Goal: Entertainment & Leisure: Browse casually

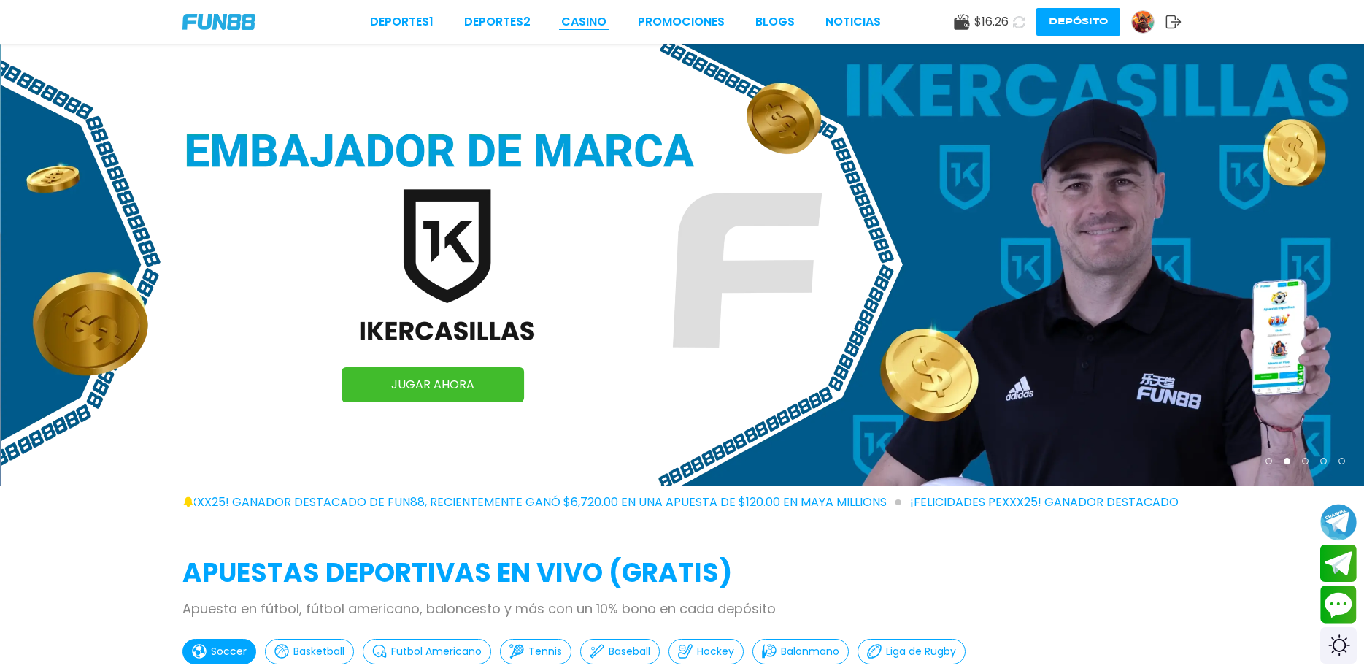
click at [589, 18] on link "CASINO" at bounding box center [583, 22] width 45 height 18
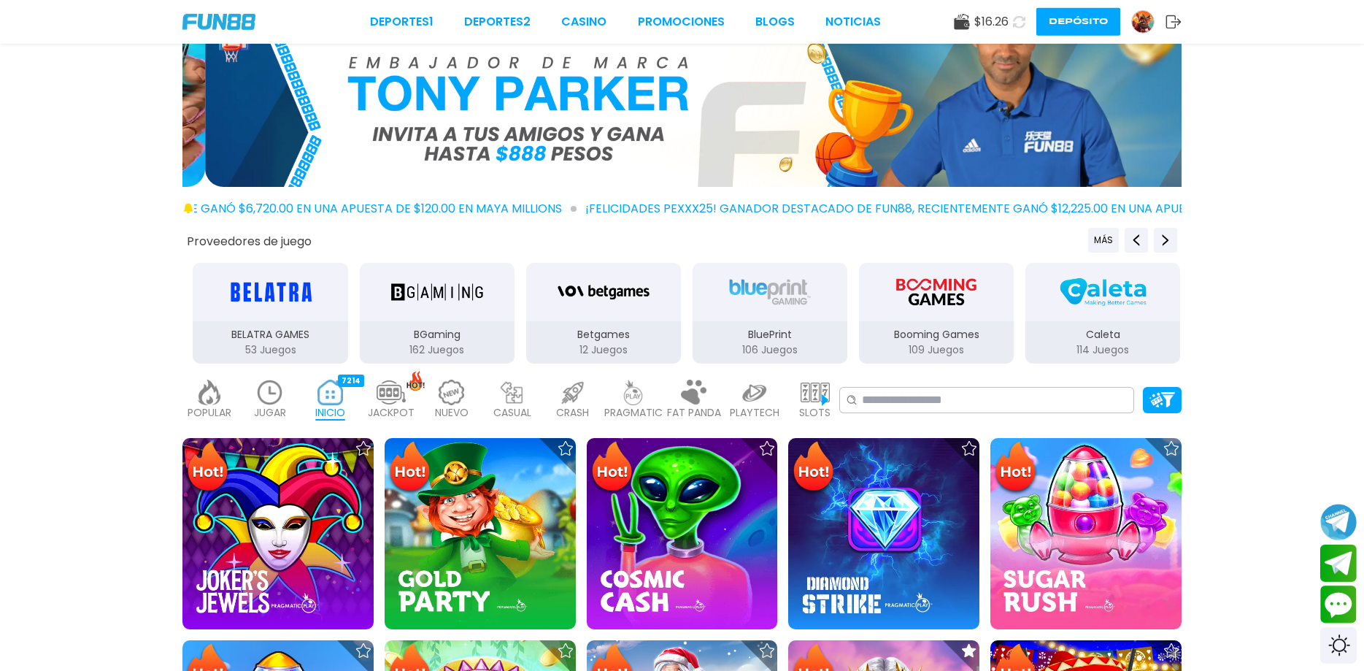
scroll to position [149, 0]
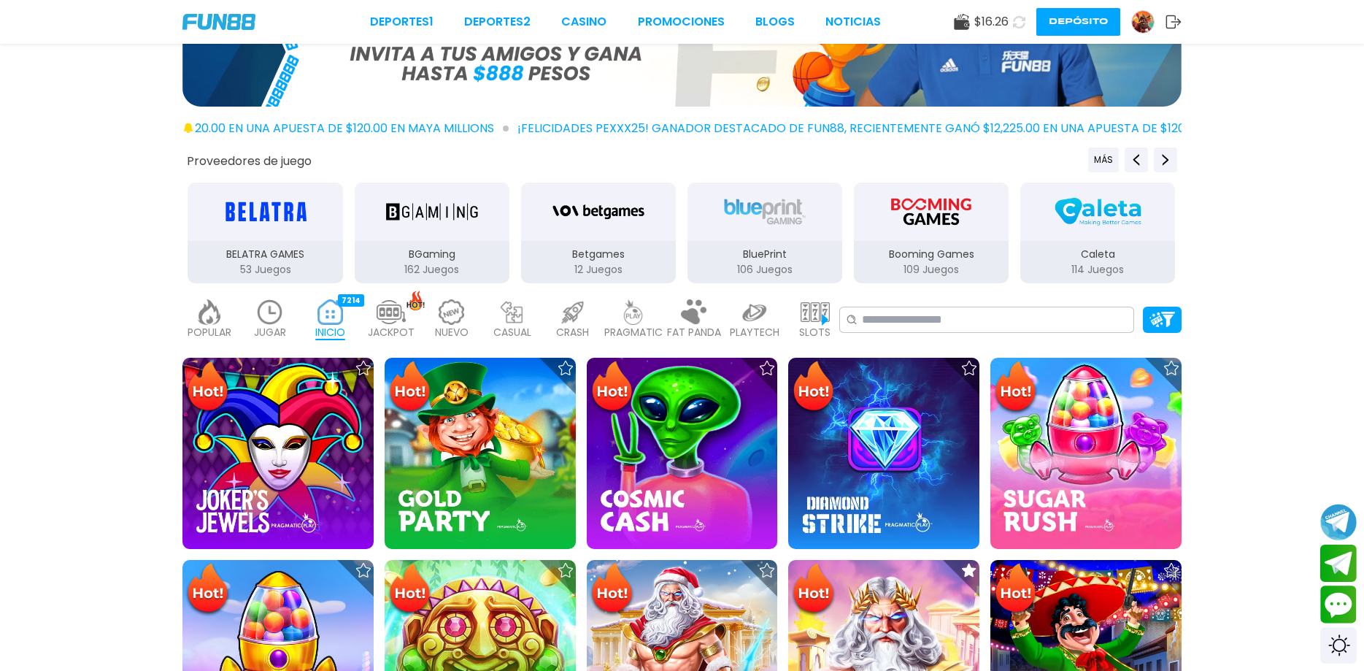
click at [632, 325] on p "PRAGMATIC" at bounding box center [633, 332] width 58 height 15
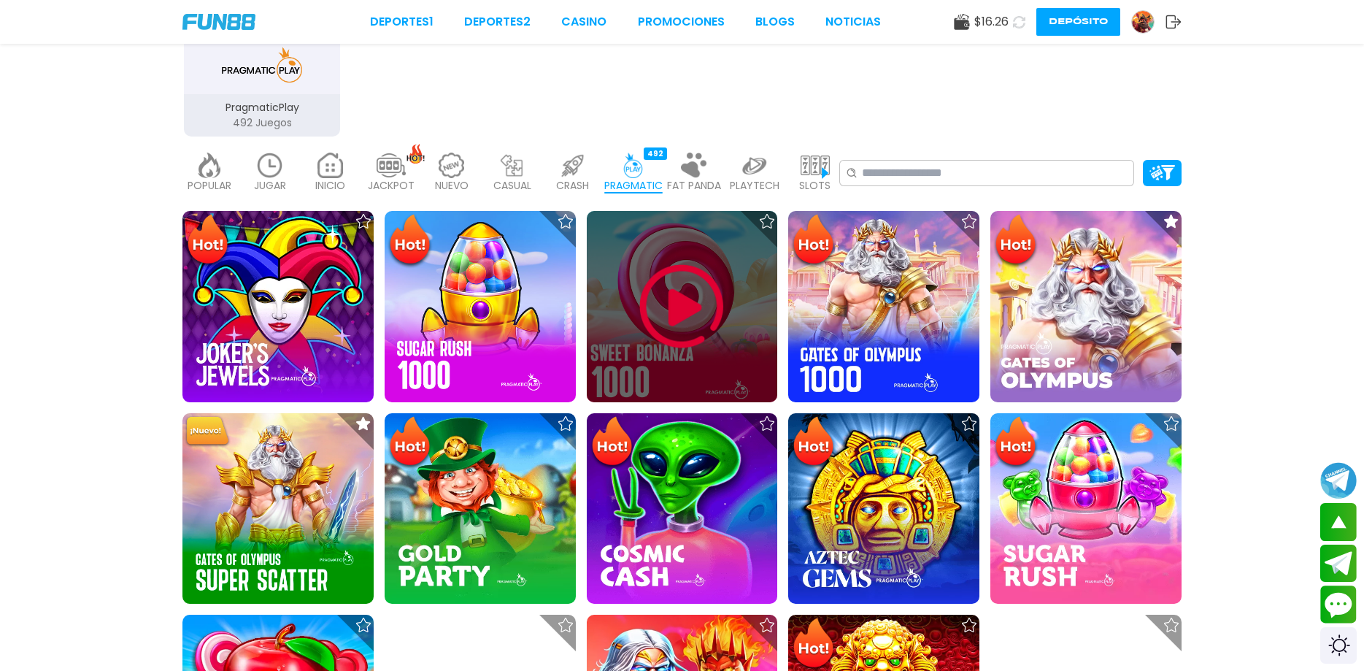
scroll to position [298, 0]
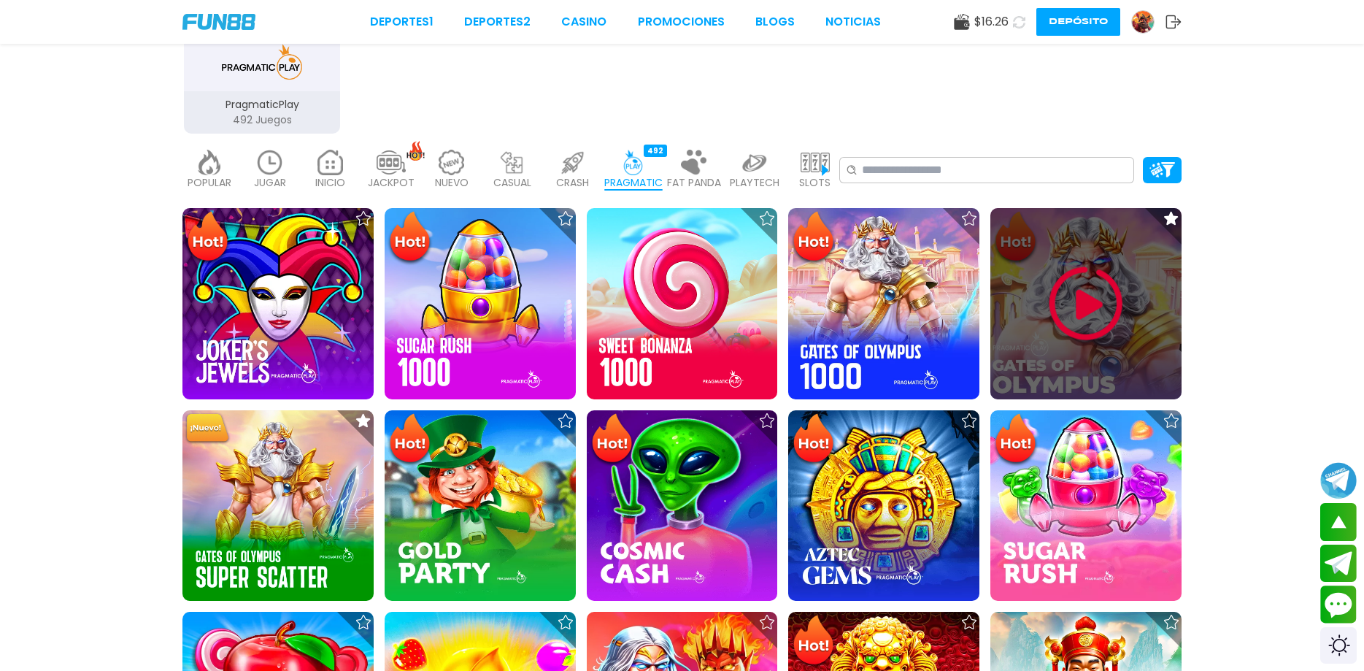
click at [1103, 296] on img at bounding box center [1086, 304] width 88 height 88
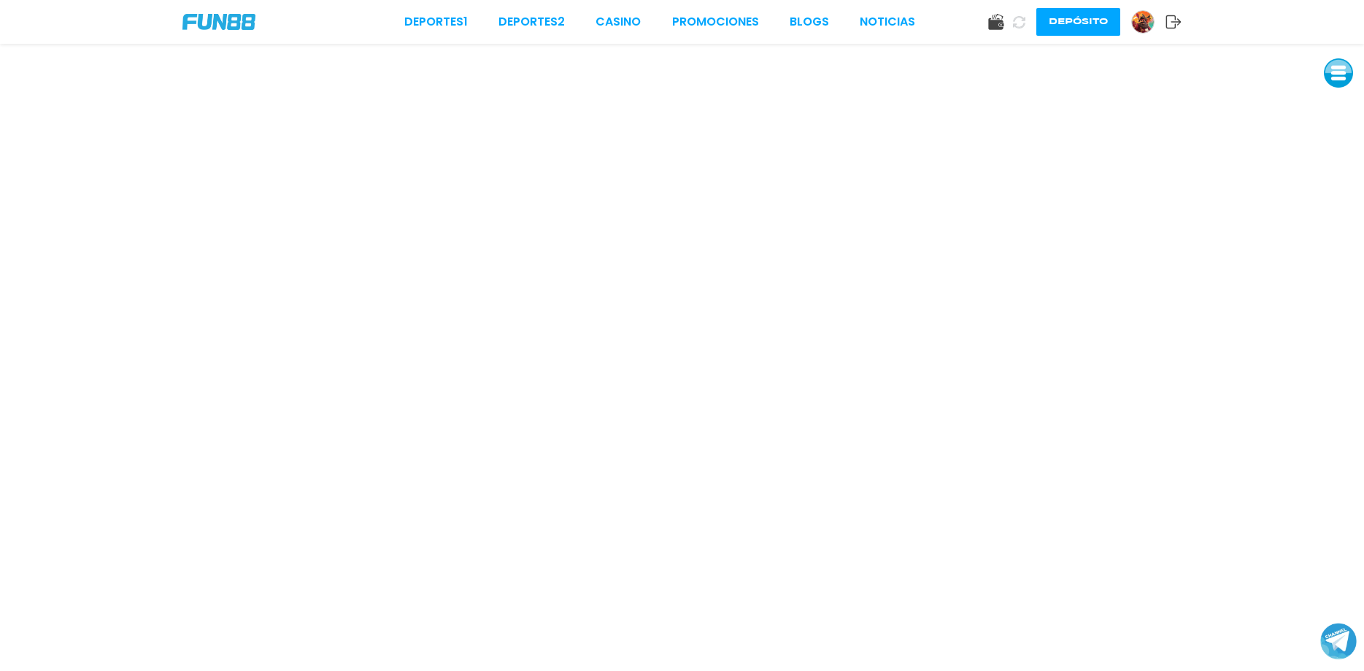
click at [1148, 21] on img at bounding box center [1143, 22] width 22 height 22
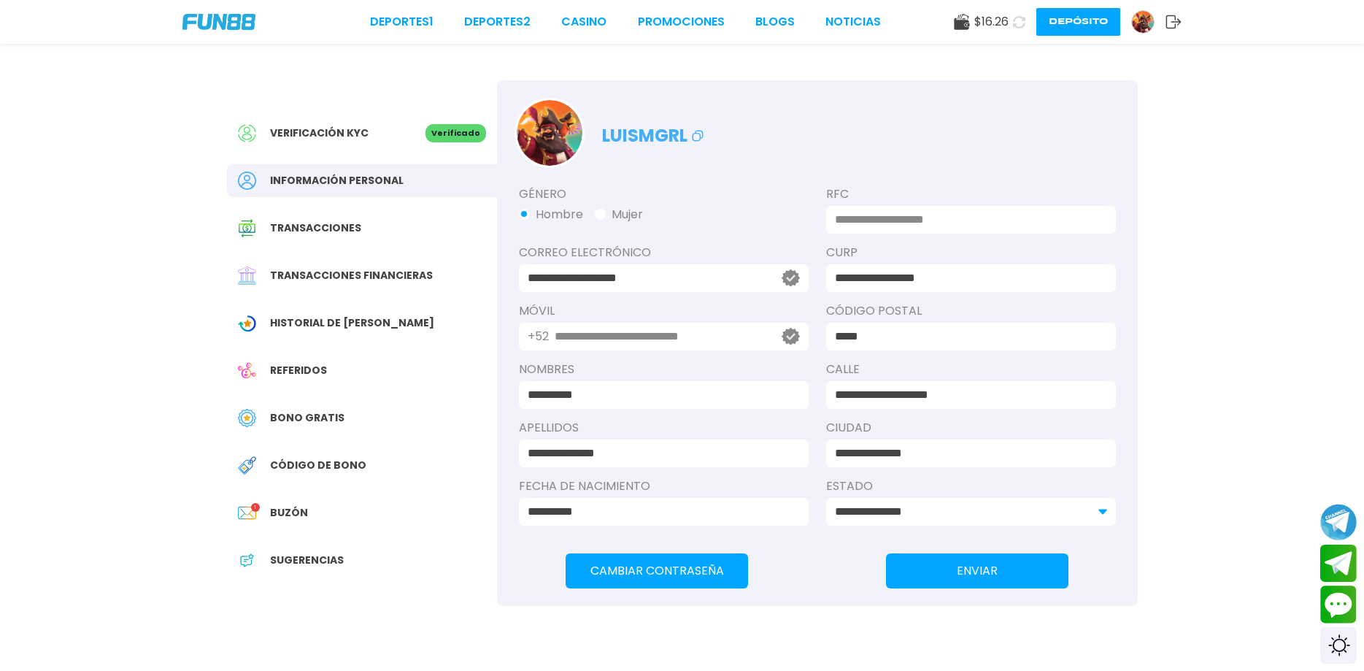
click at [292, 424] on span "Bono Gratis" at bounding box center [307, 417] width 74 height 15
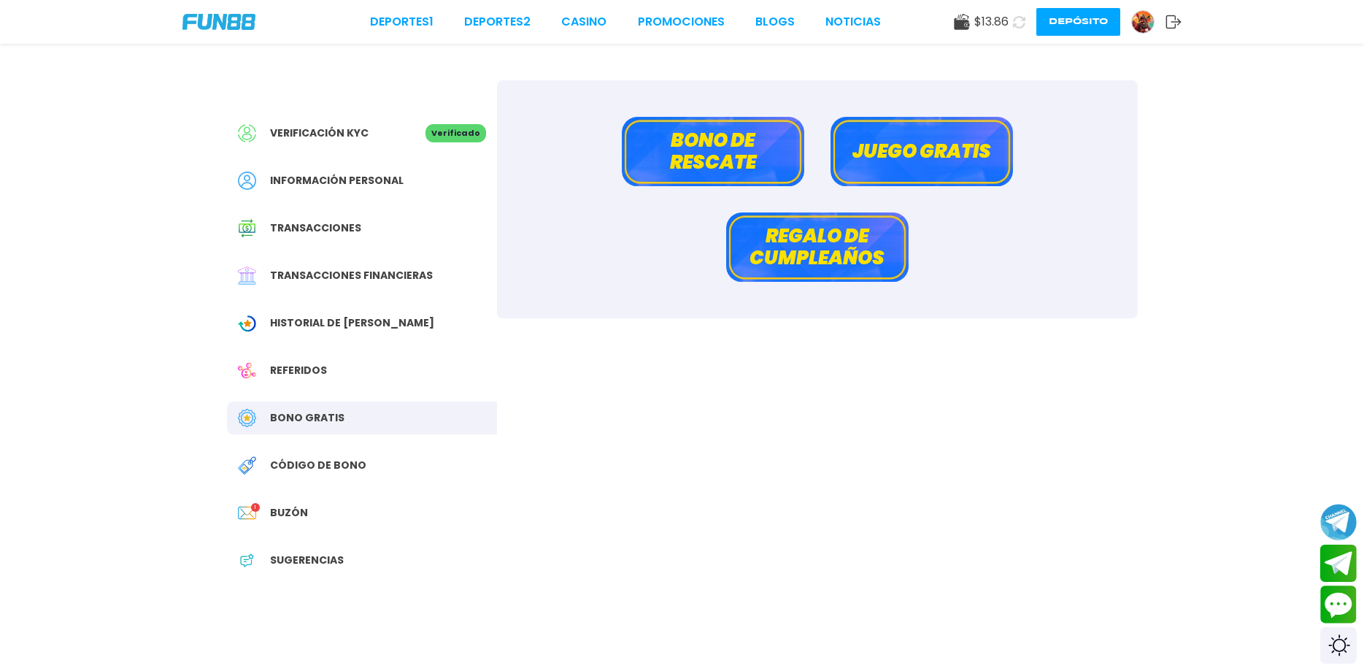
click at [747, 163] on button "Bono de rescate" at bounding box center [713, 151] width 182 height 69
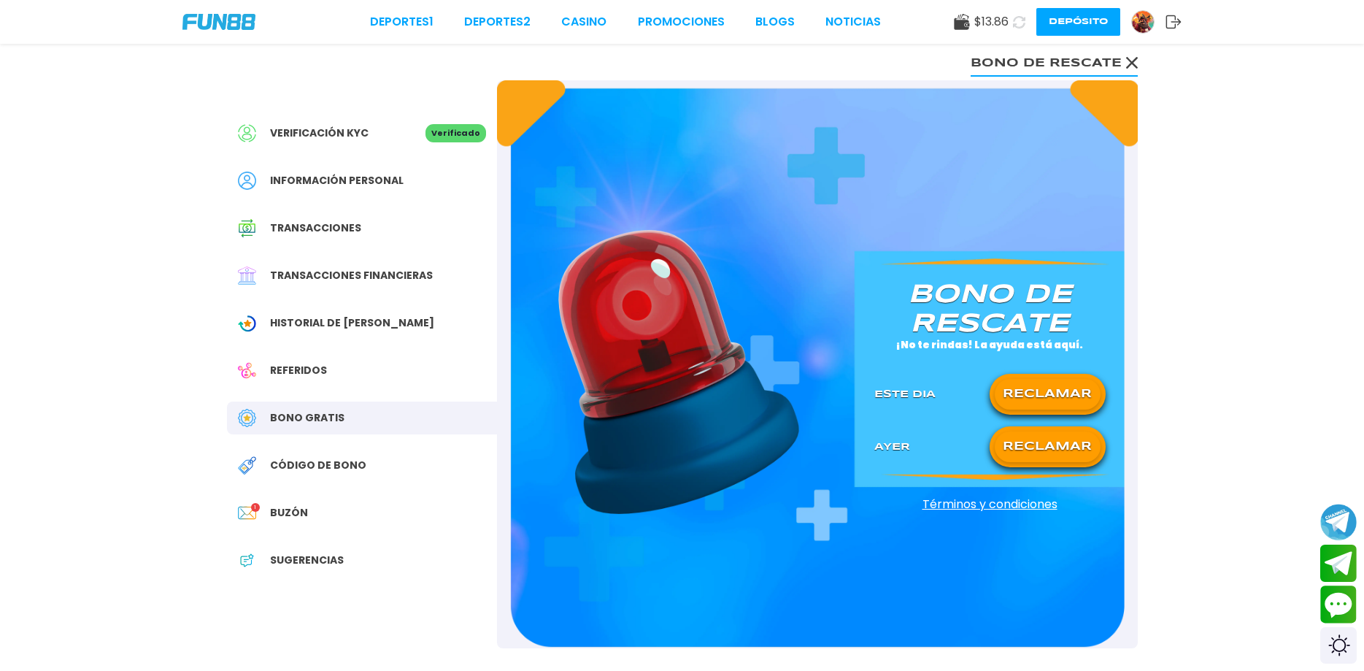
click at [1031, 397] on button "RECLAMAR" at bounding box center [1048, 394] width 106 height 31
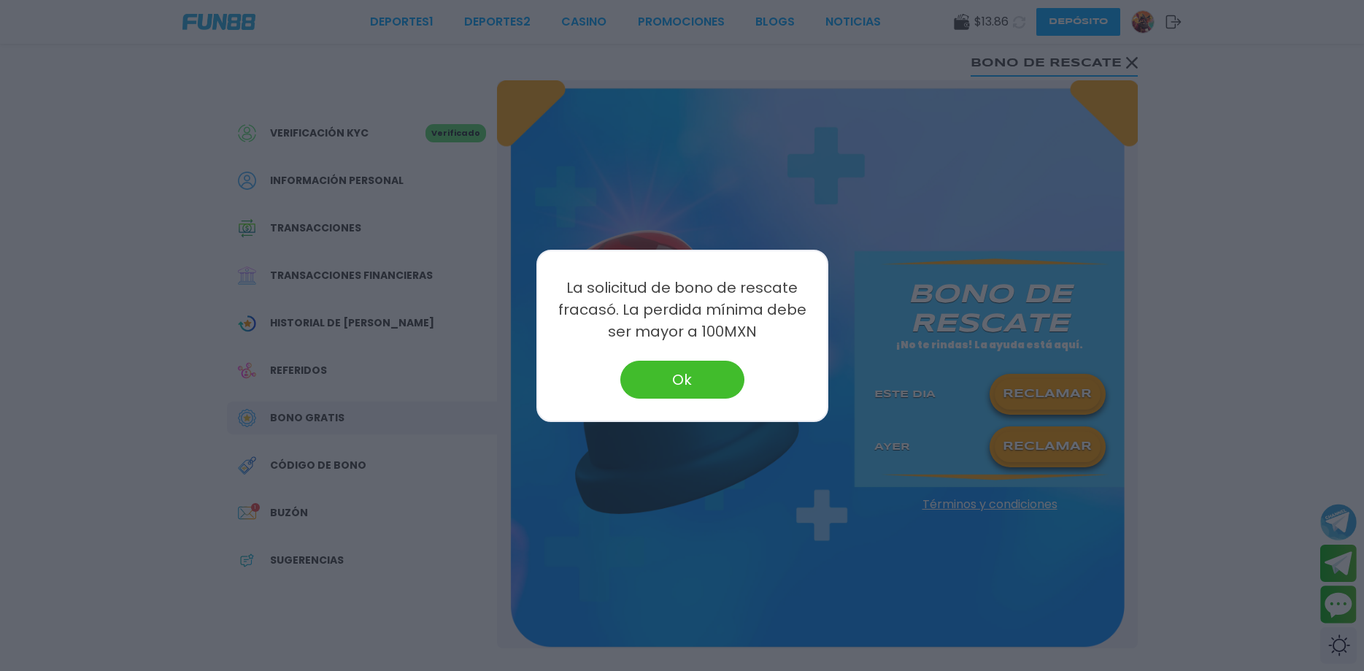
click at [692, 368] on button "Ok" at bounding box center [682, 380] width 124 height 38
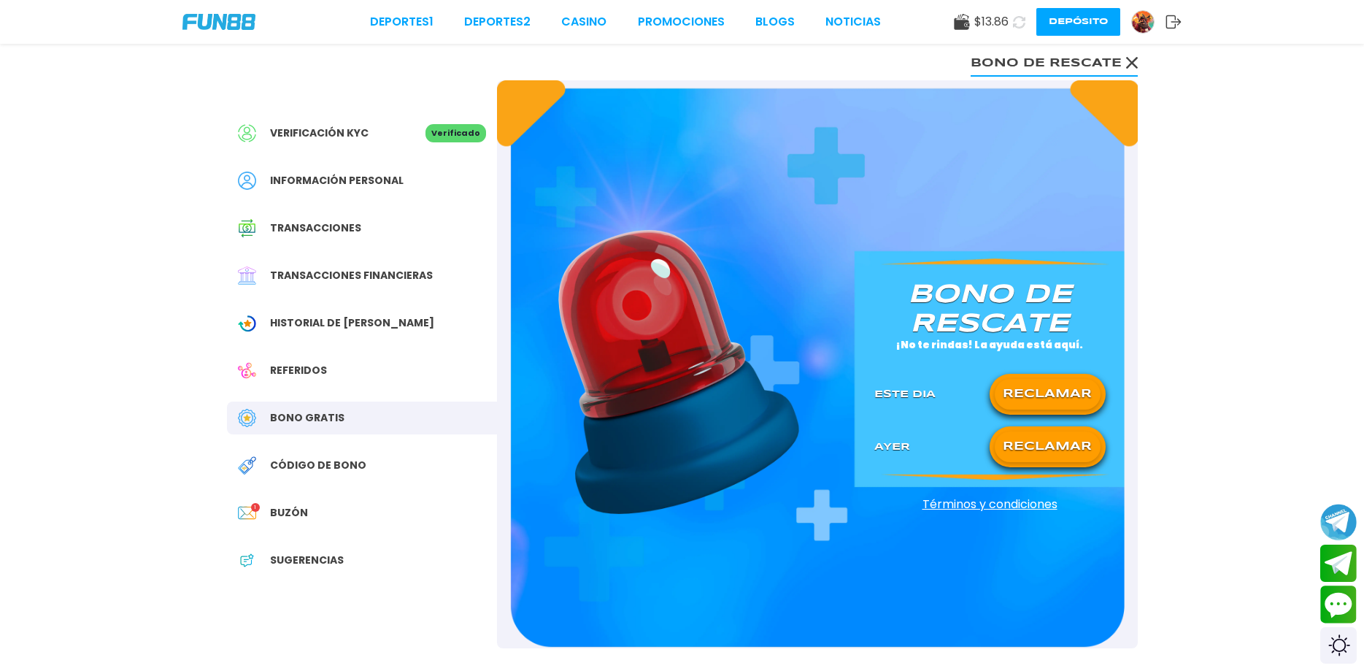
click at [1013, 450] on button "RECLAMAR" at bounding box center [1048, 446] width 106 height 31
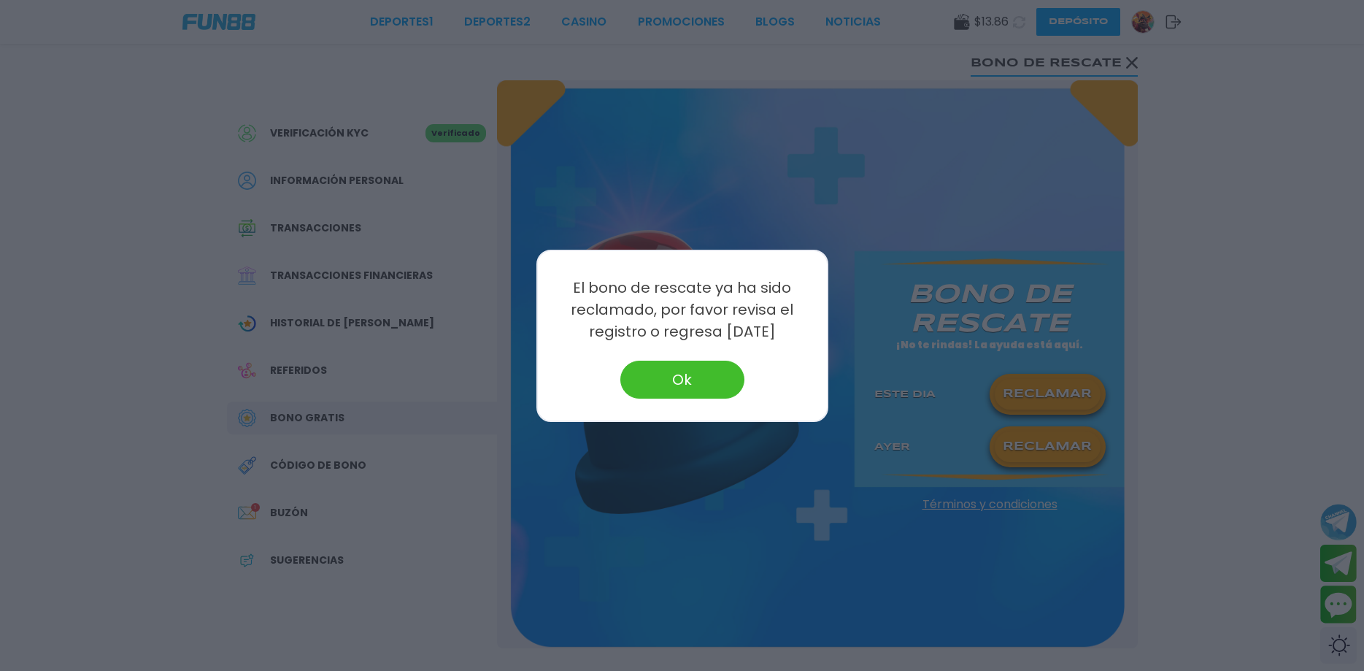
click at [719, 377] on button "Ok" at bounding box center [682, 380] width 124 height 38
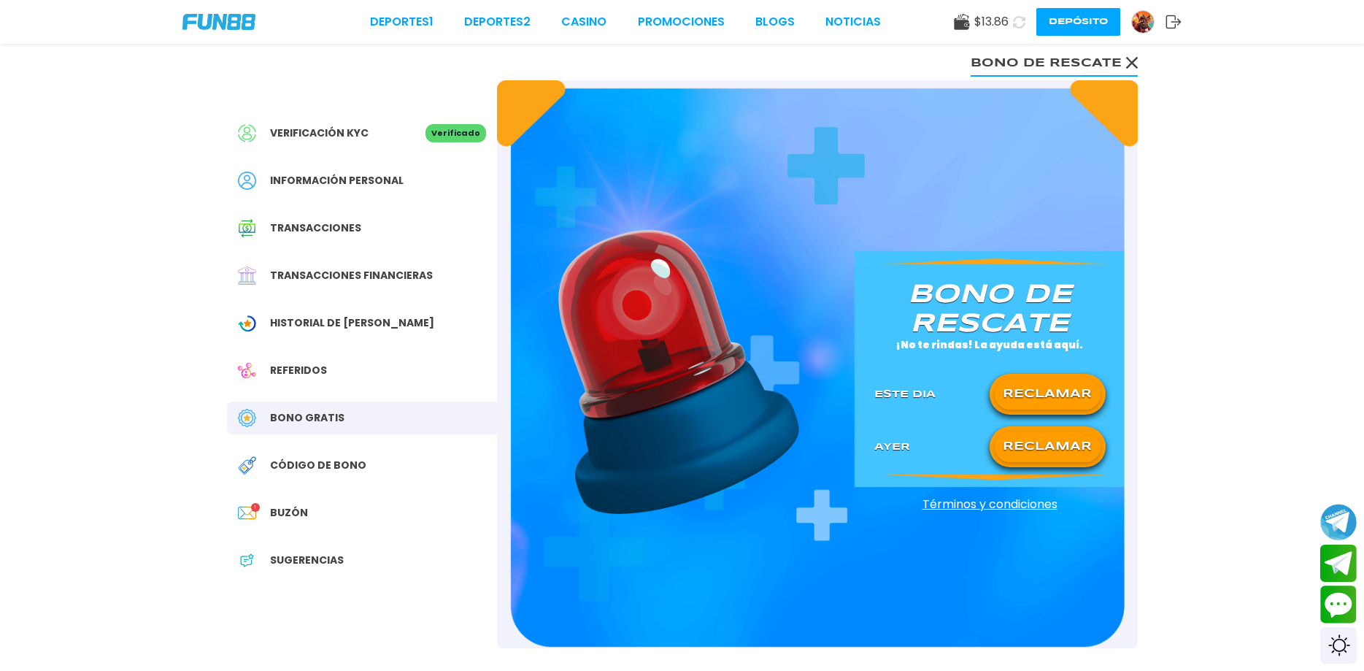
click at [1008, 22] on span "$ 13.86" at bounding box center [991, 22] width 34 height 18
click at [332, 423] on span "Bono Gratis" at bounding box center [307, 417] width 74 height 15
click at [325, 371] on div "Referidos" at bounding box center [362, 370] width 270 height 33
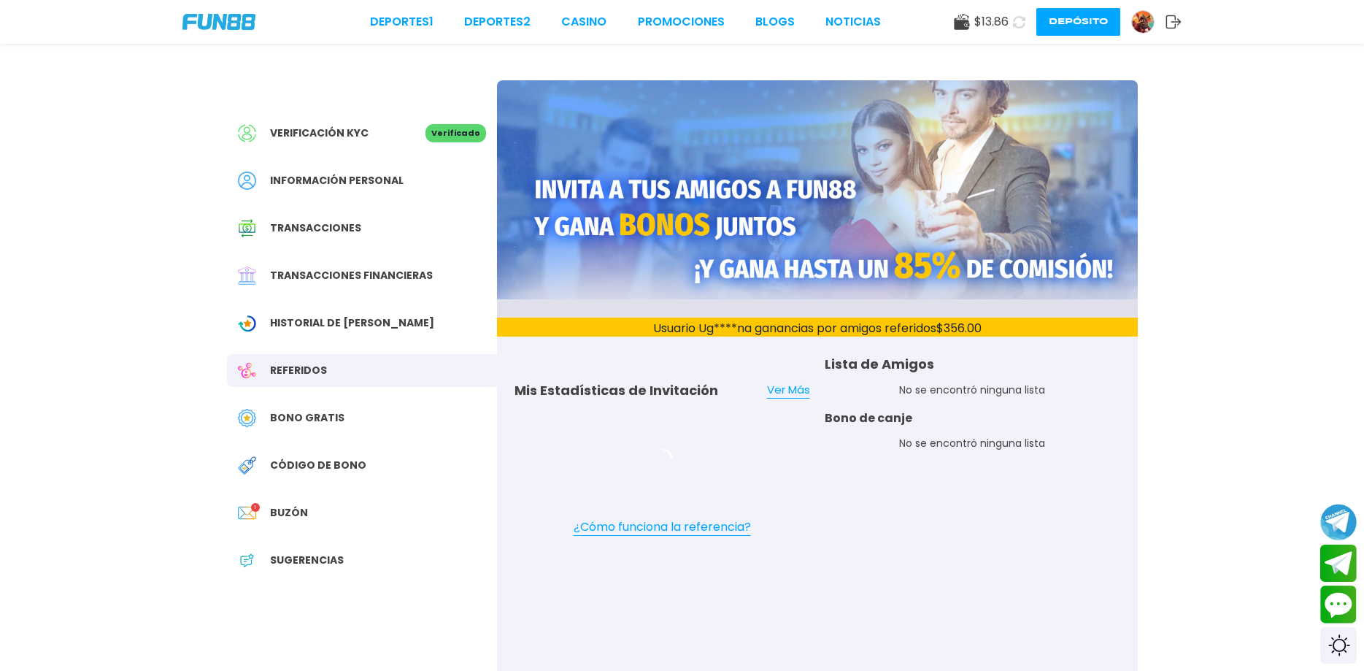
click at [315, 417] on span "Bono Gratis" at bounding box center [307, 417] width 74 height 15
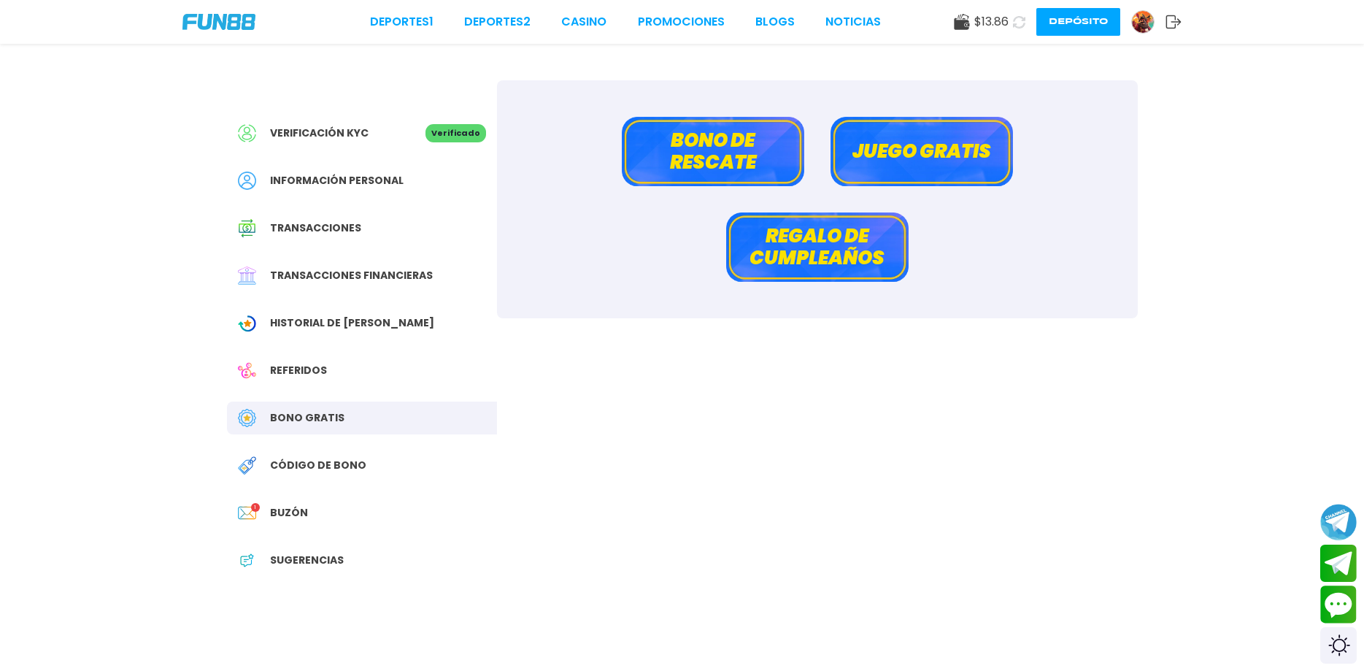
click at [898, 147] on button "Juego gratis" at bounding box center [921, 151] width 182 height 69
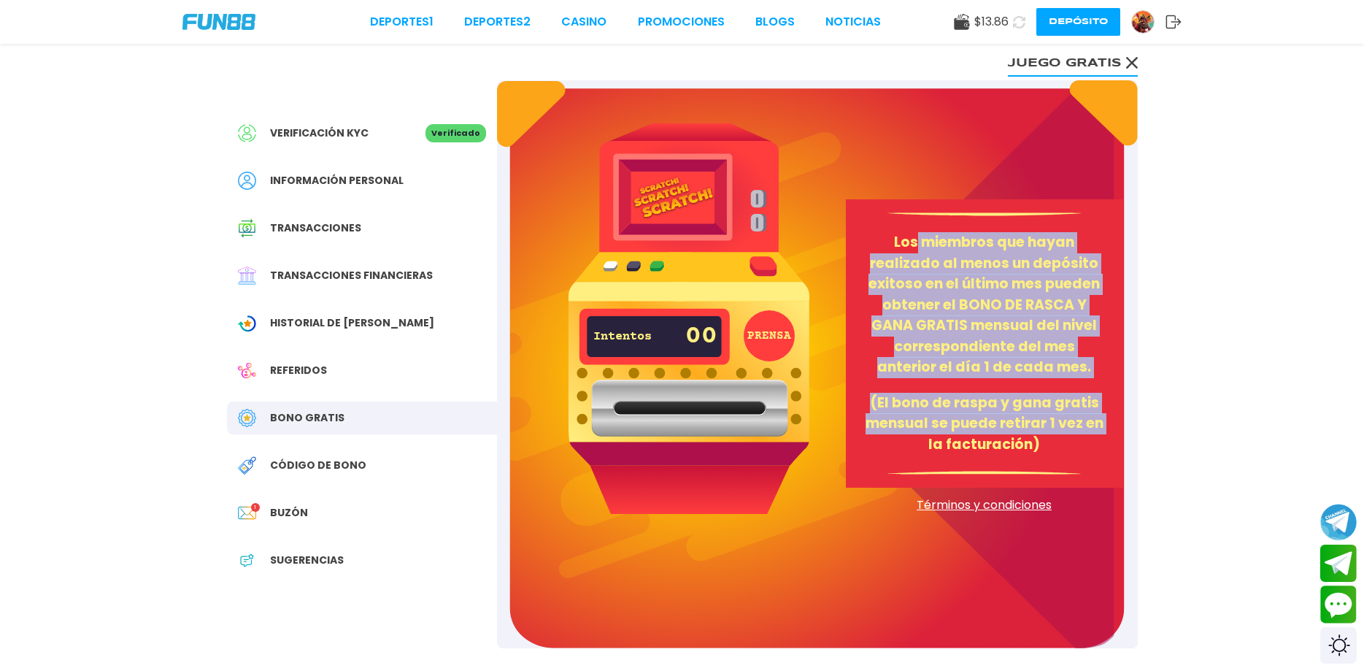
drag, startPoint x: 1064, startPoint y: 274, endPoint x: 1112, endPoint y: 431, distance: 164.8
click at [1112, 431] on div "Los miembros que hayan realizado al menos un depósito exitoso en el último mes …" at bounding box center [984, 343] width 277 height 288
click at [1112, 433] on div "Los miembros que hayan realizado al menos un depósito exitoso en el último mes …" at bounding box center [984, 343] width 277 height 288
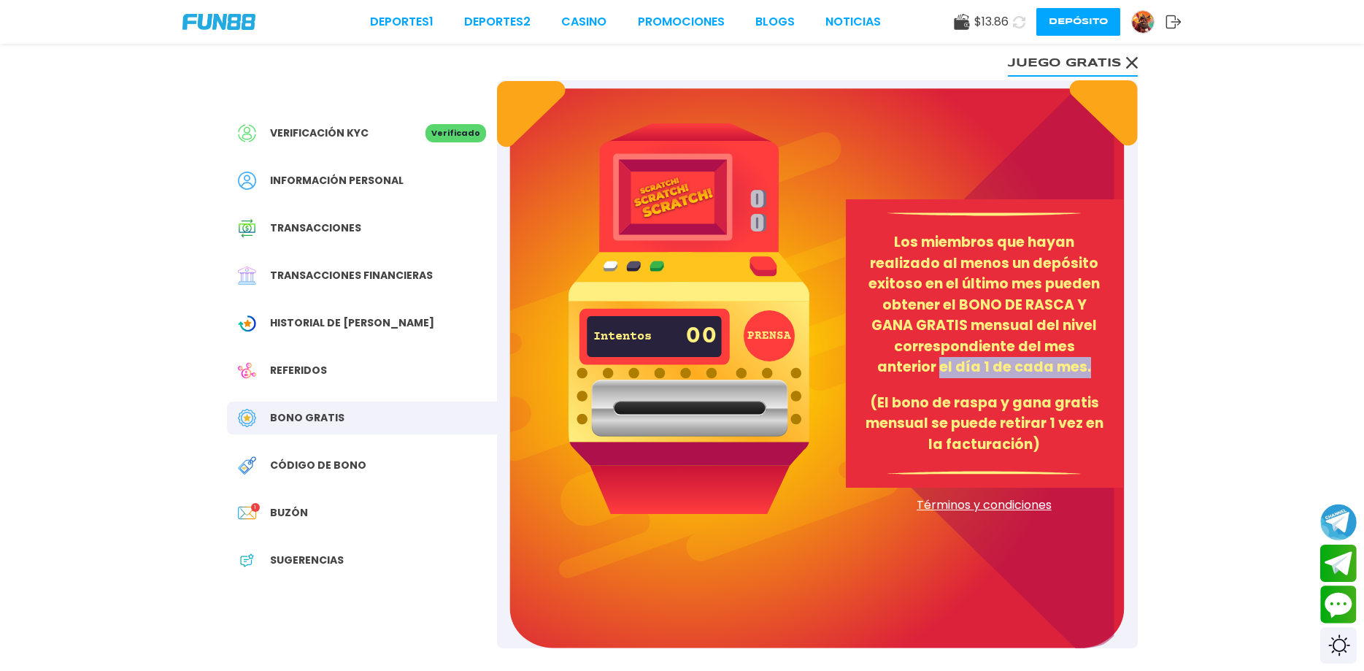
drag, startPoint x: 927, startPoint y: 377, endPoint x: 1086, endPoint y: 378, distance: 159.1
click at [1085, 378] on div "Los miembros que hayan realizado al menos un depósito exitoso en el último mes …" at bounding box center [984, 343] width 277 height 288
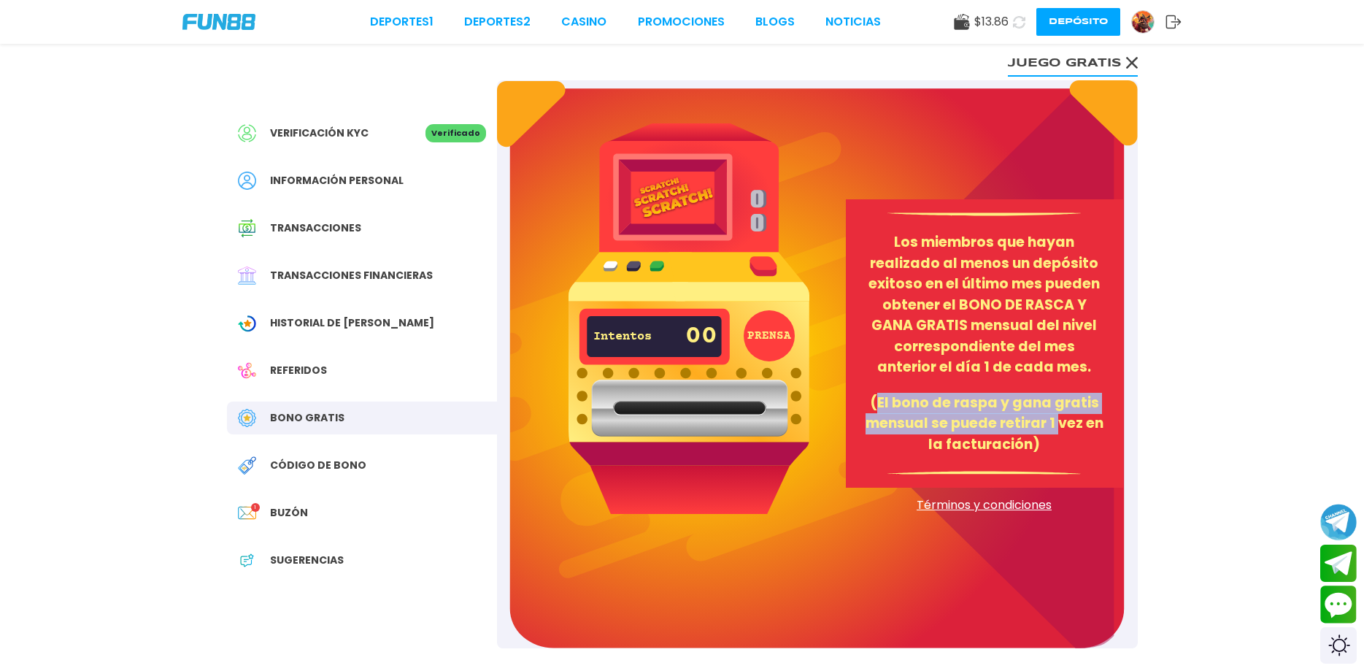
drag, startPoint x: 885, startPoint y: 398, endPoint x: 1056, endPoint y: 428, distance: 173.2
click at [1056, 428] on p "(El bono de raspa y gana gratis mensual se puede retirar 1 vez en la facturació…" at bounding box center [984, 424] width 242 height 63
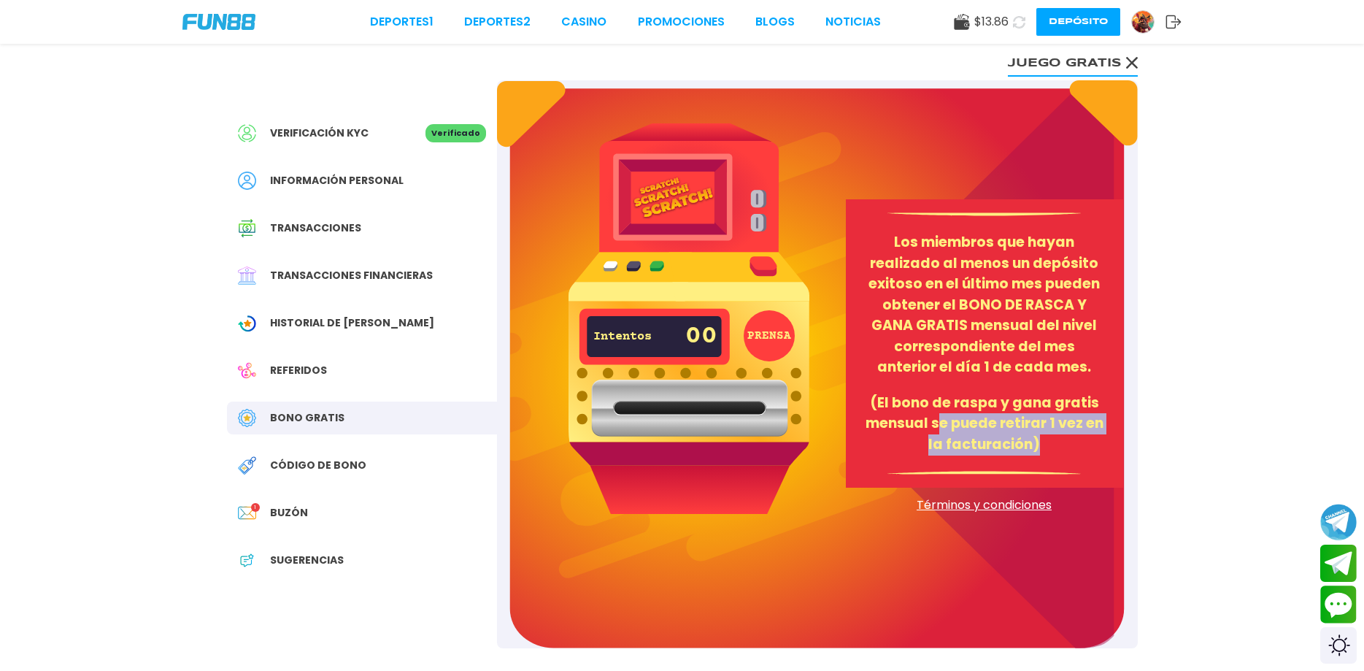
drag, startPoint x: 1056, startPoint y: 439, endPoint x: 849, endPoint y: 404, distance: 209.5
click at [928, 425] on p "(El bono de raspa y gana gratis mensual se puede retirar 1 vez en la facturació…" at bounding box center [984, 424] width 242 height 63
click at [751, 338] on button "PRENSA" at bounding box center [769, 335] width 51 height 51
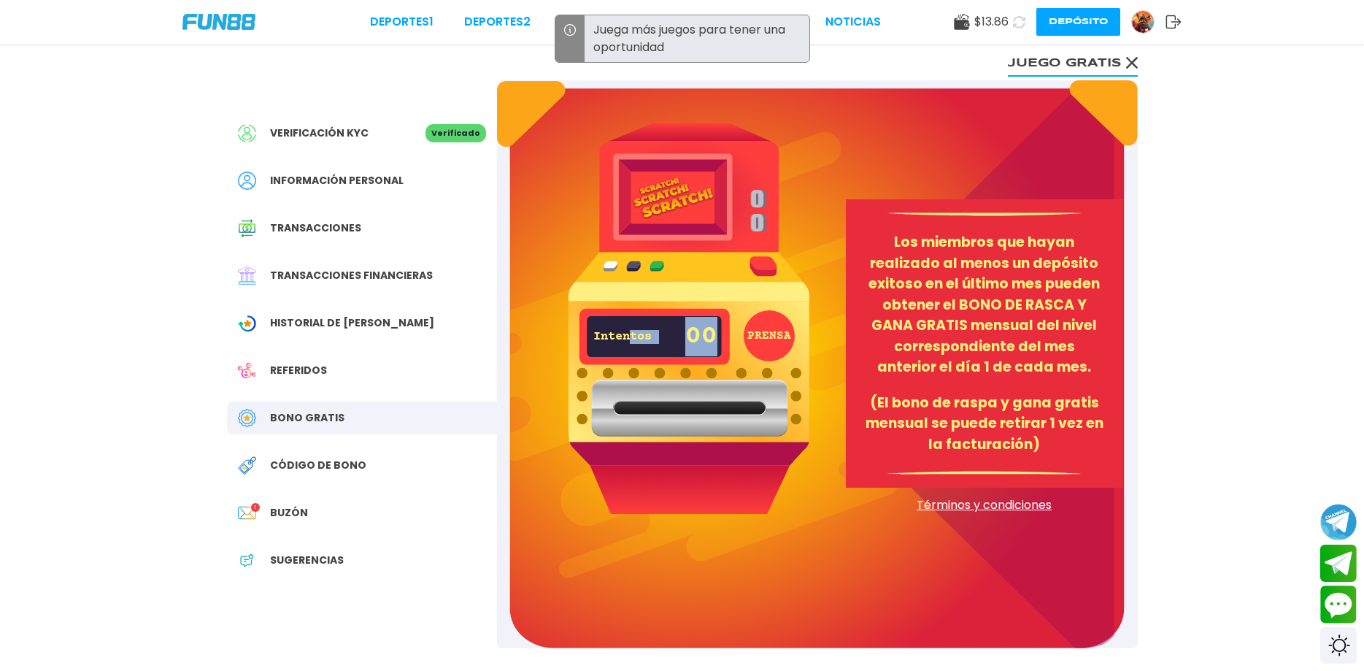
drag, startPoint x: 635, startPoint y: 331, endPoint x: 716, endPoint y: 336, distance: 81.2
click at [715, 336] on div "Intentos 00" at bounding box center [655, 336] width 124 height 51
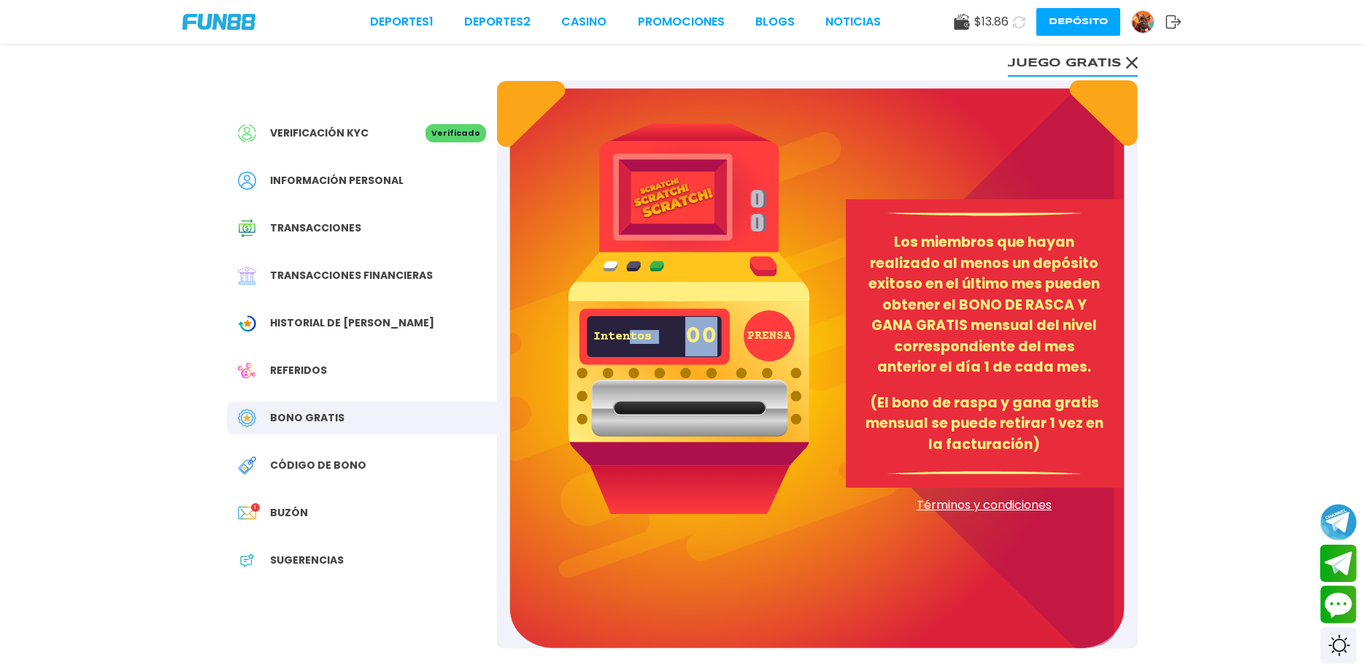
click at [666, 330] on div "Intentos 00" at bounding box center [655, 336] width 124 height 51
click at [671, 207] on img at bounding box center [688, 318] width 241 height 390
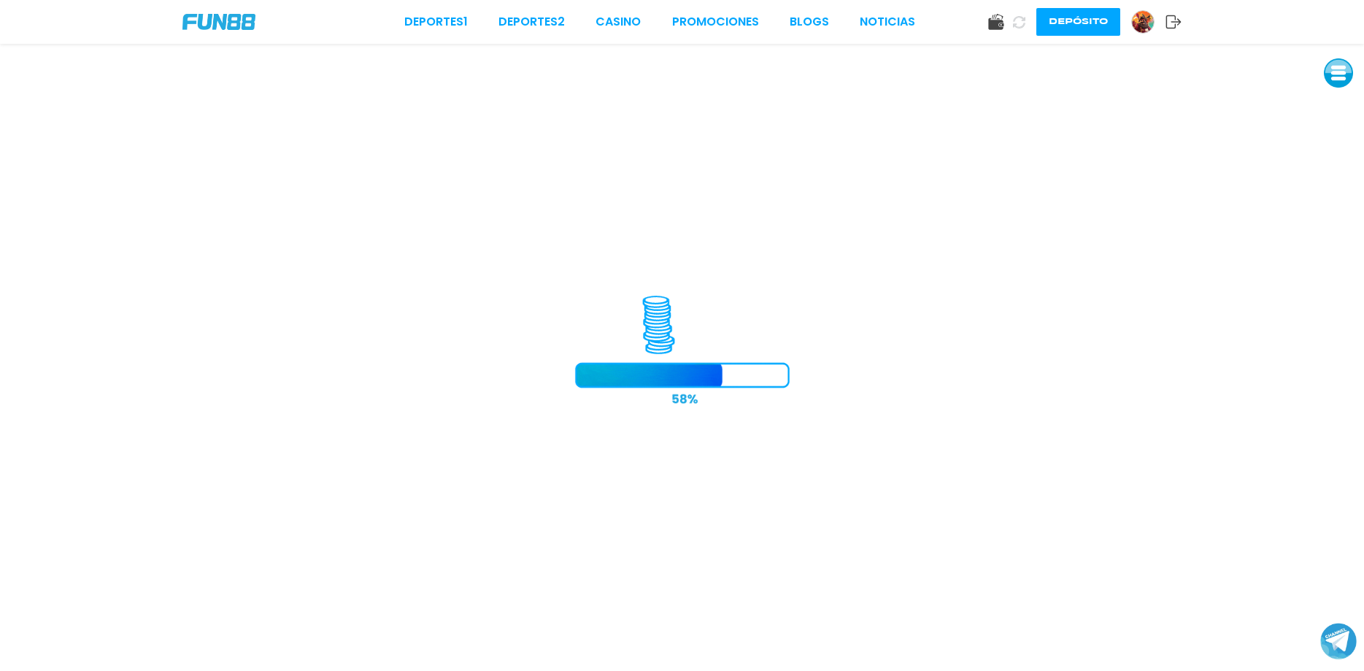
click at [1014, 24] on icon at bounding box center [1018, 21] width 13 height 13
click at [212, 30] on img at bounding box center [218, 22] width 73 height 16
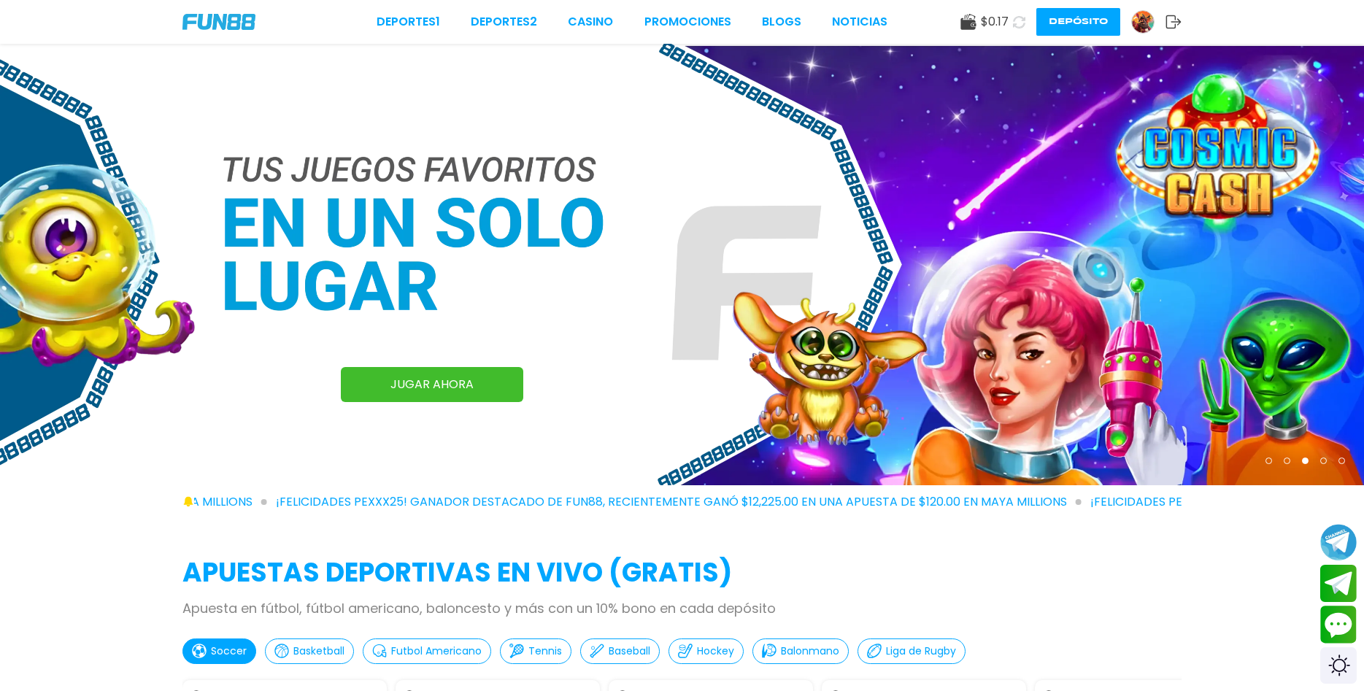
click at [1144, 28] on img at bounding box center [1143, 22] width 22 height 22
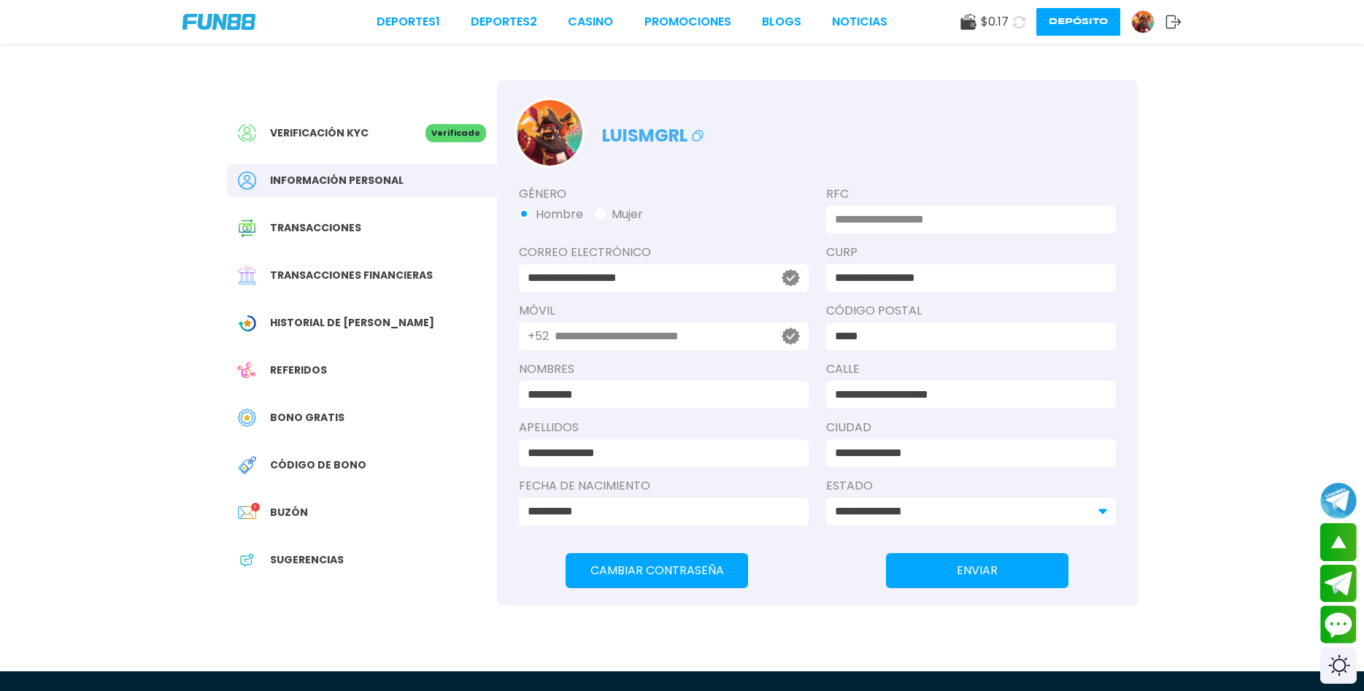
click at [413, 199] on div "Verificación KYC Verificado Información personal Transacciones Transacciones fi…" at bounding box center [362, 353] width 270 height 547
click at [393, 223] on div "Transacciones" at bounding box center [362, 228] width 270 height 33
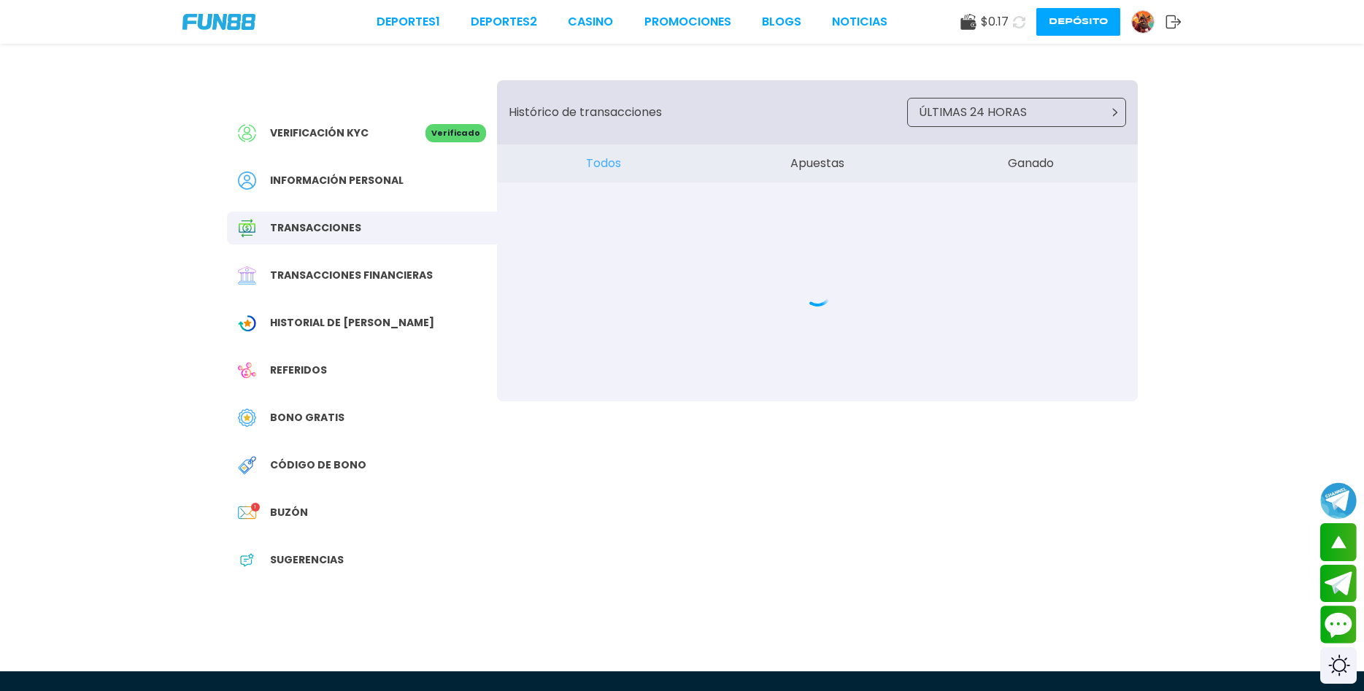
click at [354, 488] on div "Verificación KYC Verificado Información personal Transacciones Transacciones fi…" at bounding box center [362, 353] width 270 height 547
click at [336, 512] on div "Buzón 1" at bounding box center [362, 512] width 270 height 33
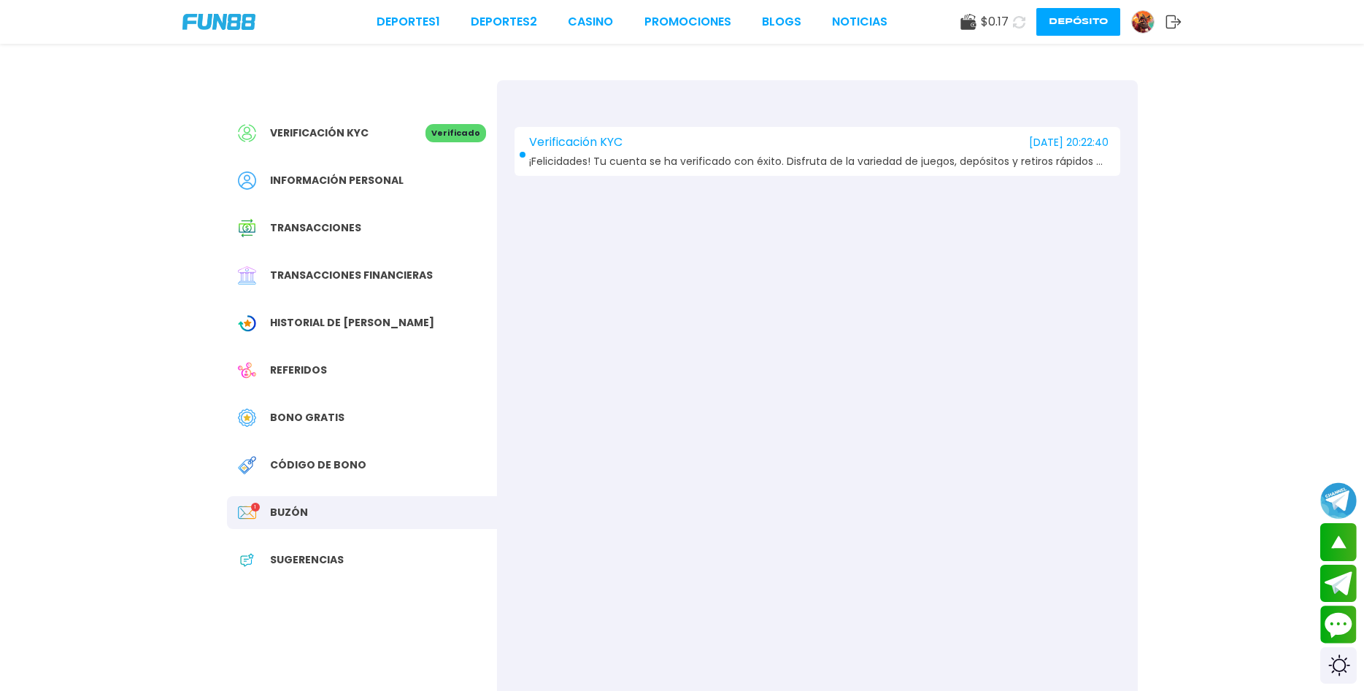
click at [720, 174] on div "Verificación KYC [DATE] 20:22:40 ¡Felicidades! Tu cuenta se ha verificado con é…" at bounding box center [817, 151] width 606 height 49
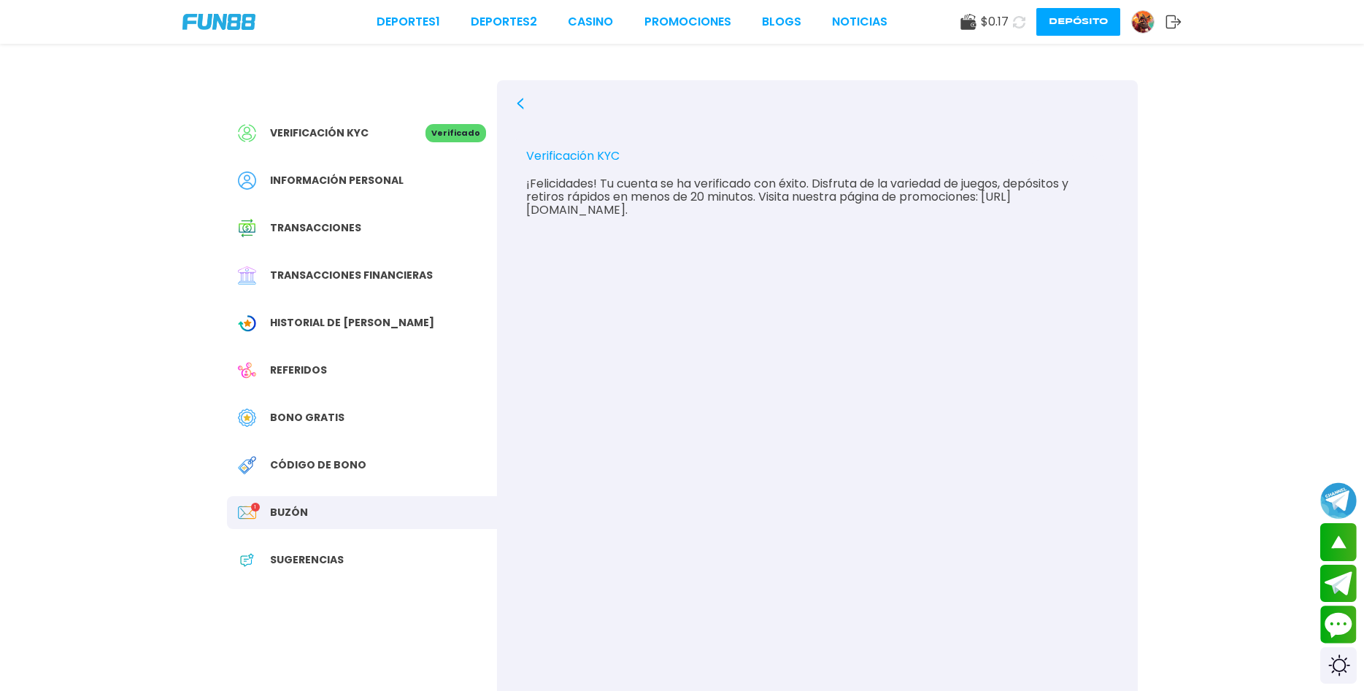
drag, startPoint x: 562, startPoint y: 193, endPoint x: 864, endPoint y: 234, distance: 304.8
click at [860, 233] on div "Verificación KYC [DATE] 20:22:40 ¡Felicidades! Tu cuenta se ha verificado con é…" at bounding box center [817, 425] width 641 height 691
click at [864, 234] on div "Verificación KYC [DATE] 20:22:40 ¡Felicidades! Tu cuenta se ha verificado con é…" at bounding box center [817, 425] width 641 height 691
click at [283, 460] on span "Código de bono" at bounding box center [318, 465] width 96 height 15
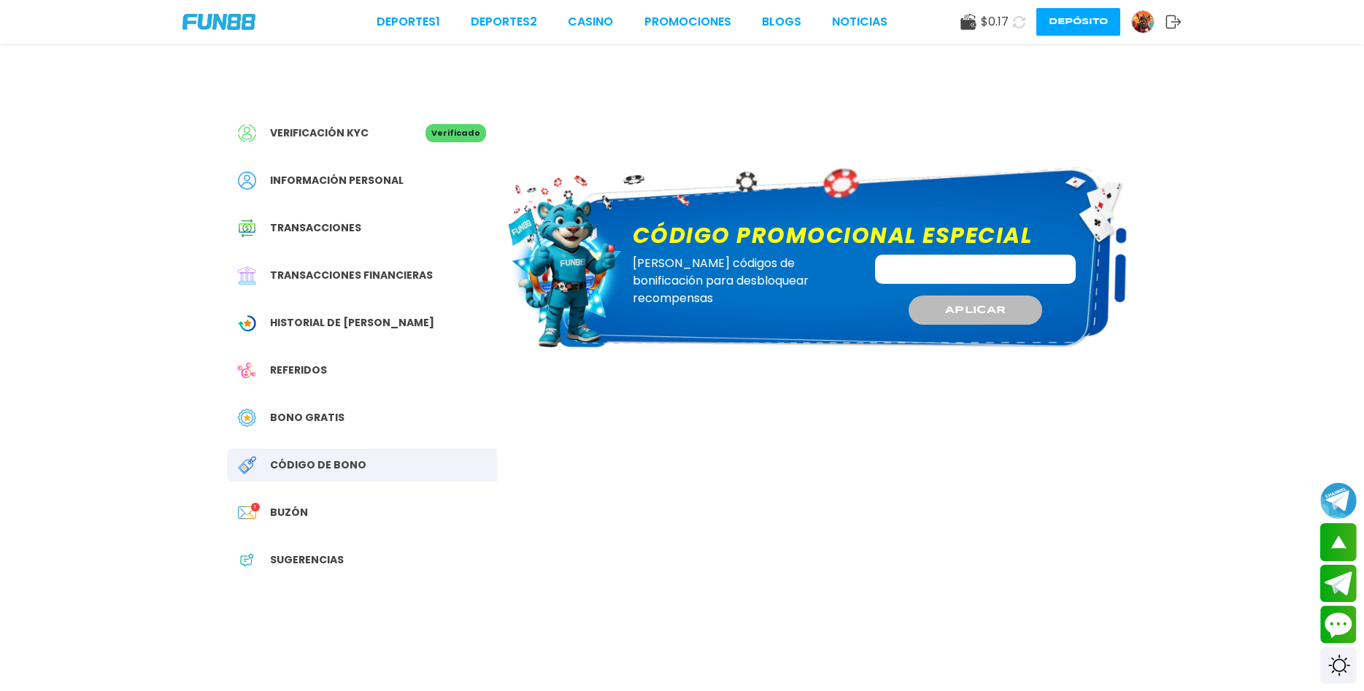
click at [306, 424] on span "Bono Gratis" at bounding box center [307, 417] width 74 height 15
